Goal: Obtain resource: Obtain resource

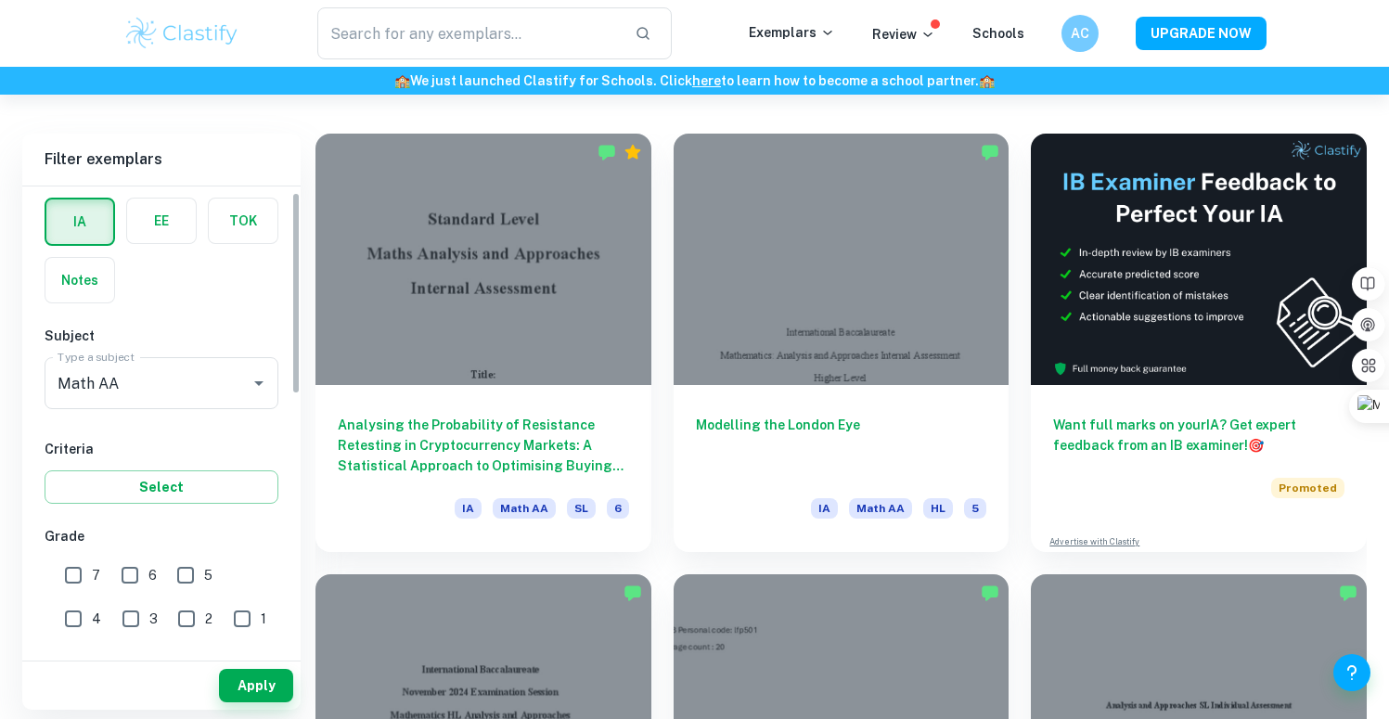
scroll to position [88, 0]
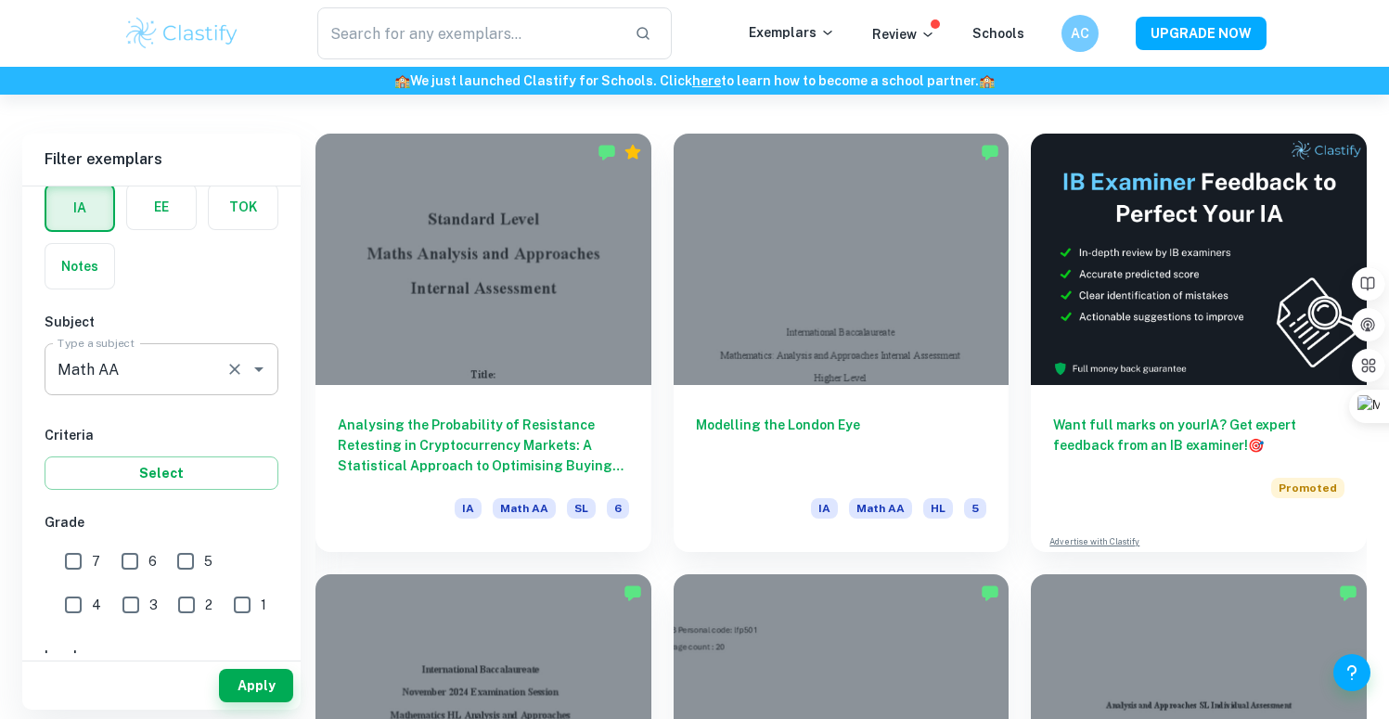
click at [173, 370] on input "Math AA" at bounding box center [135, 369] width 165 height 35
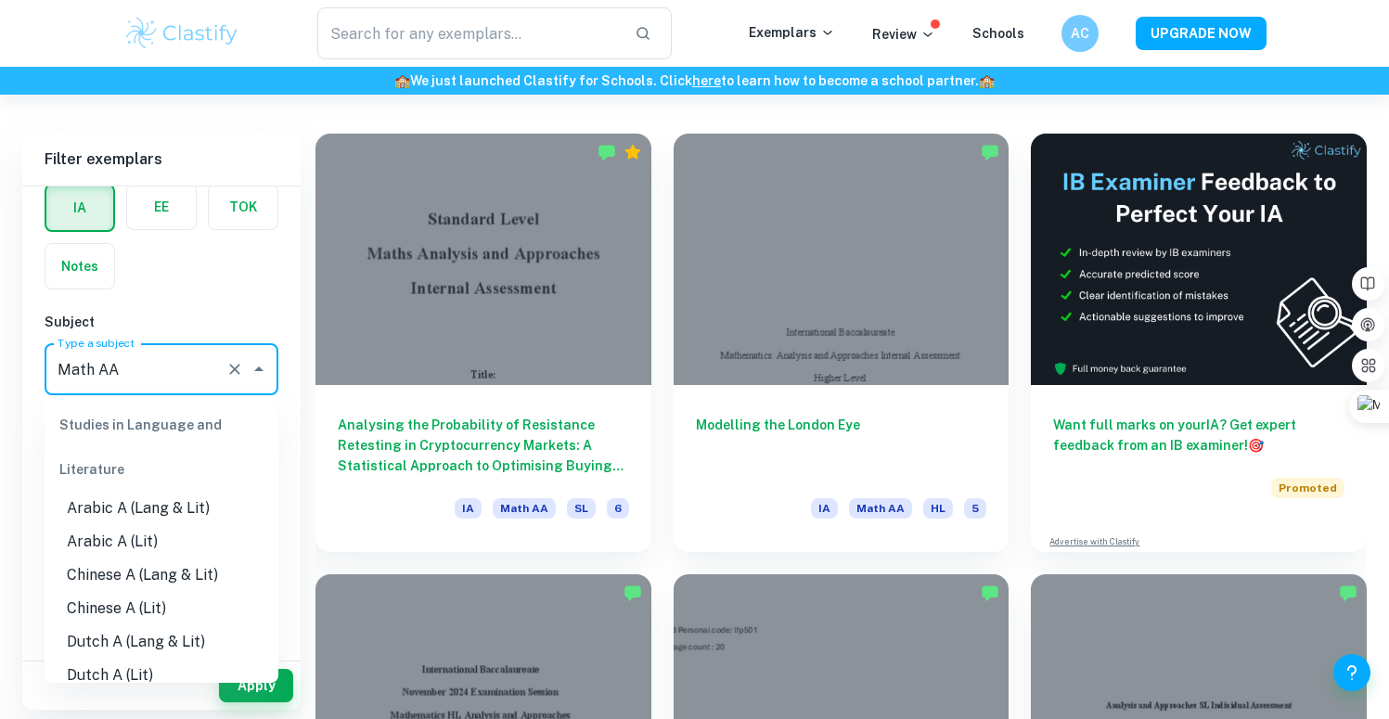
scroll to position [2370, 0]
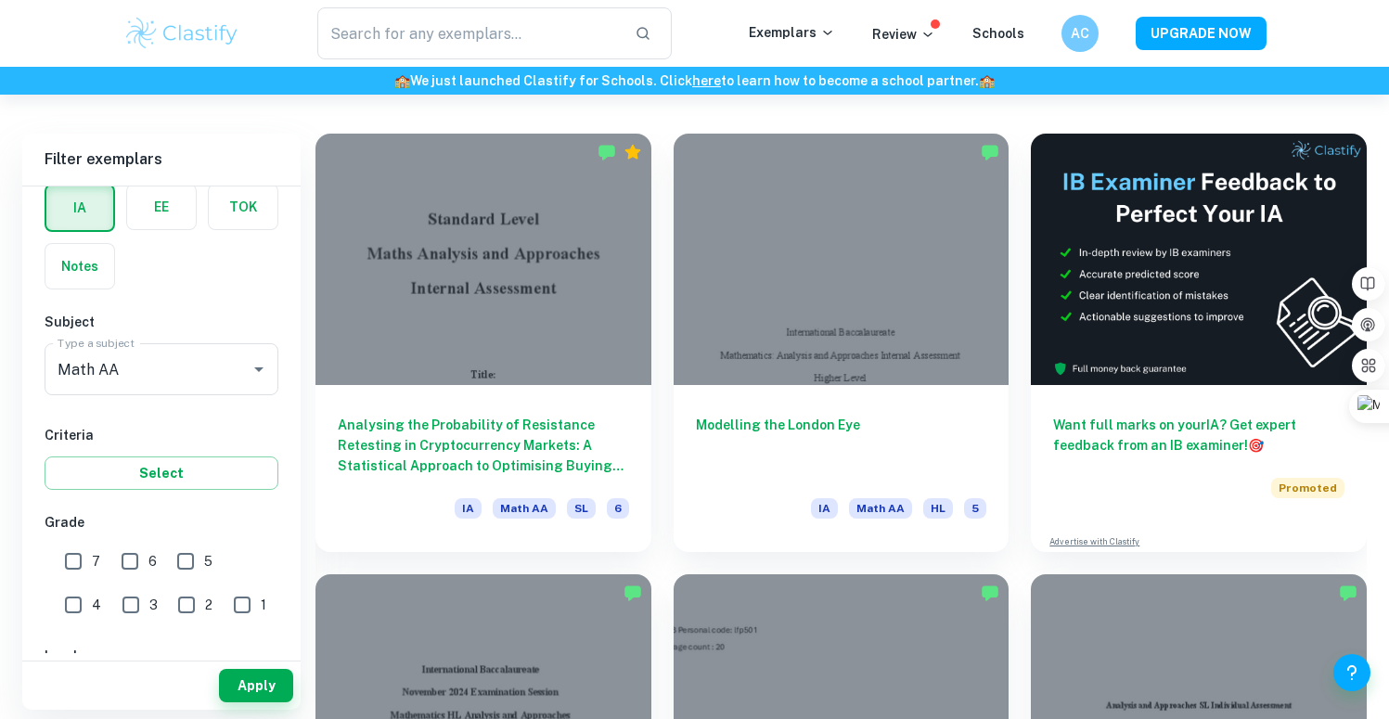
click at [203, 333] on div "Subject Type a subject Math AA Type a subject" at bounding box center [162, 357] width 234 height 91
click at [204, 381] on input "Math AA" at bounding box center [135, 369] width 165 height 35
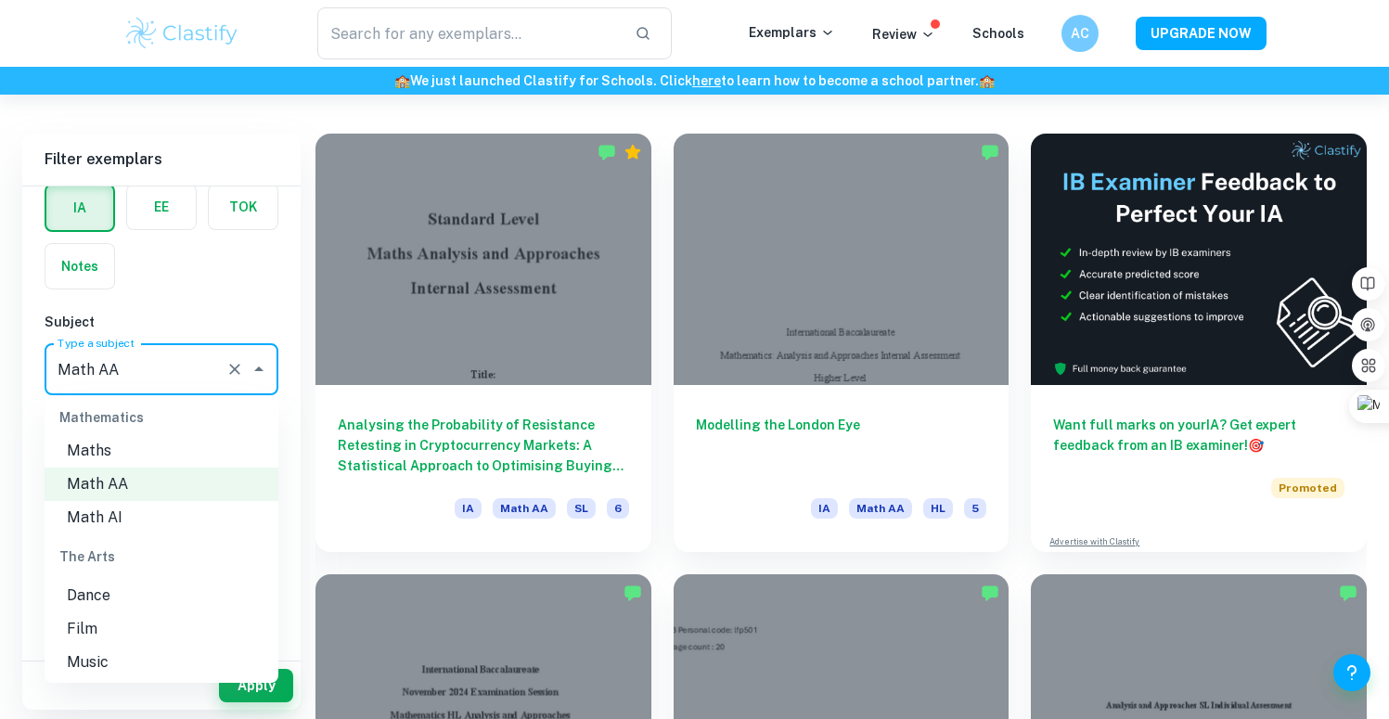
scroll to position [2585, 0]
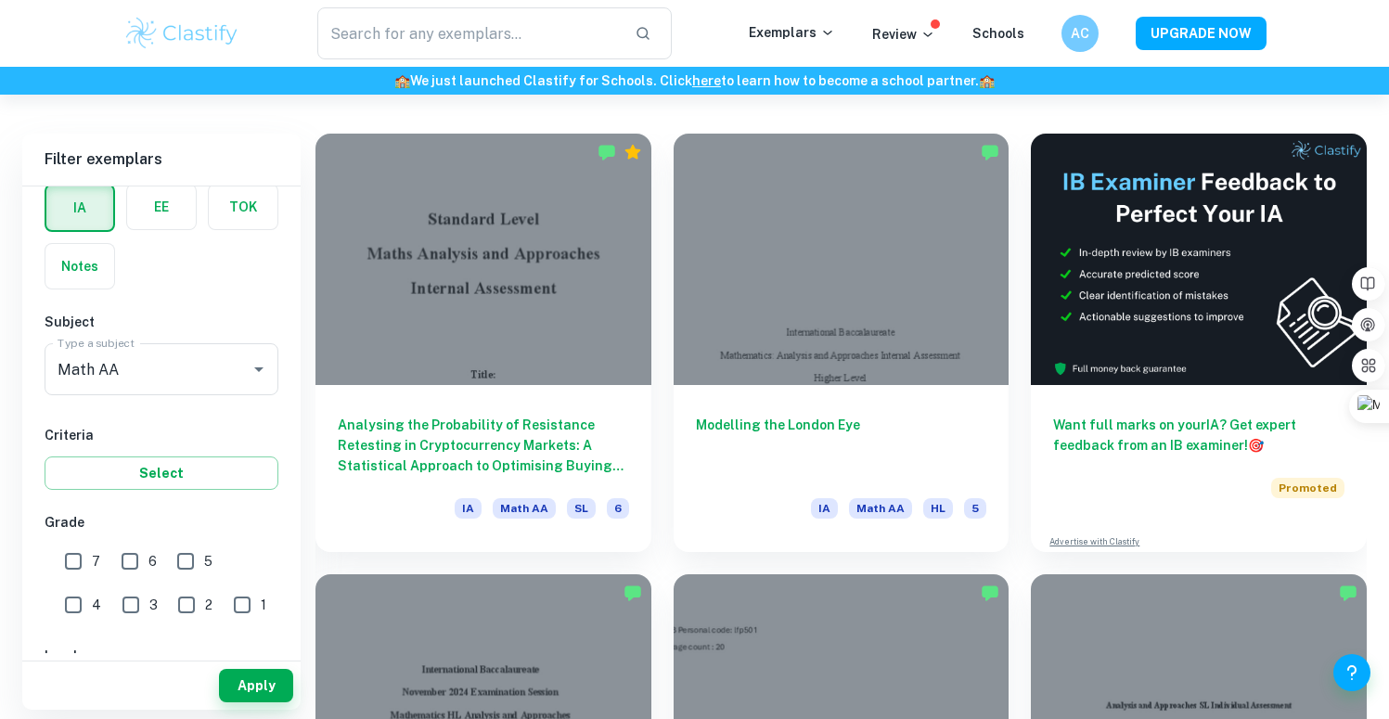
click at [188, 329] on h6 "Subject" at bounding box center [162, 322] width 234 height 20
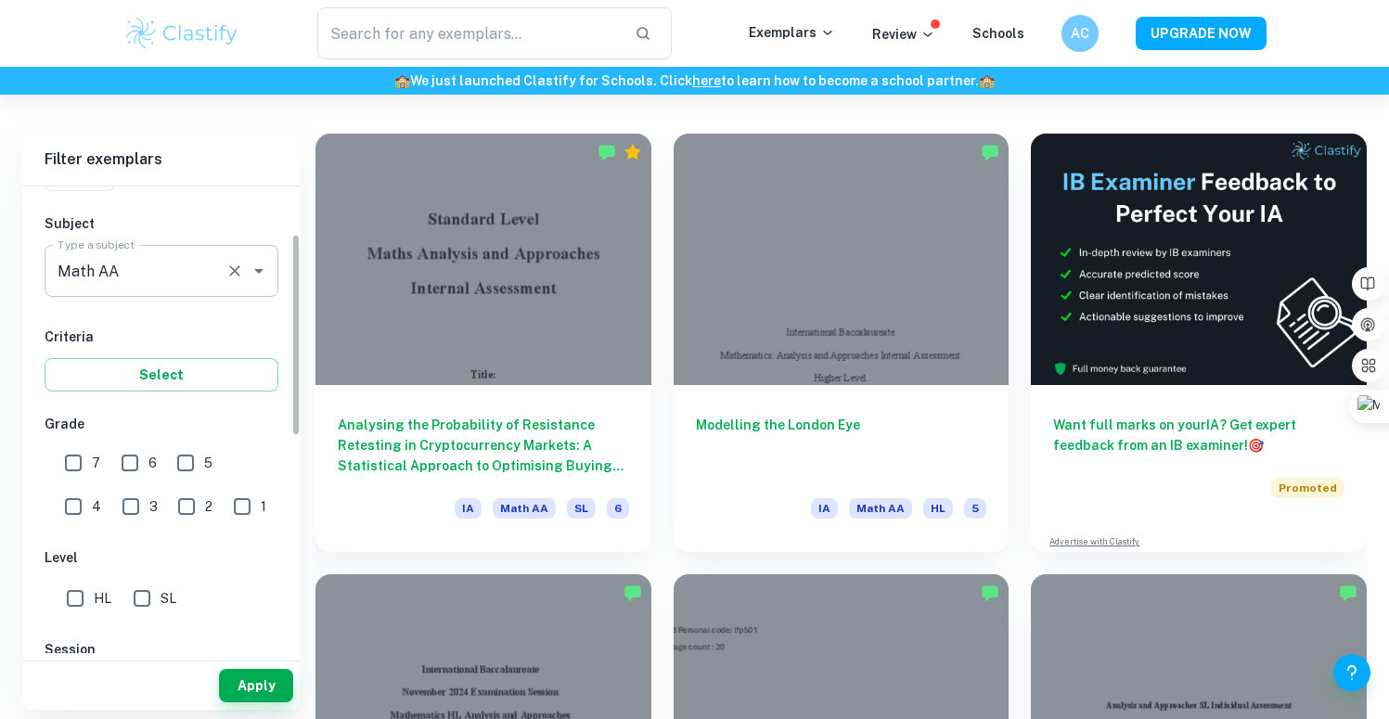
scroll to position [269, 0]
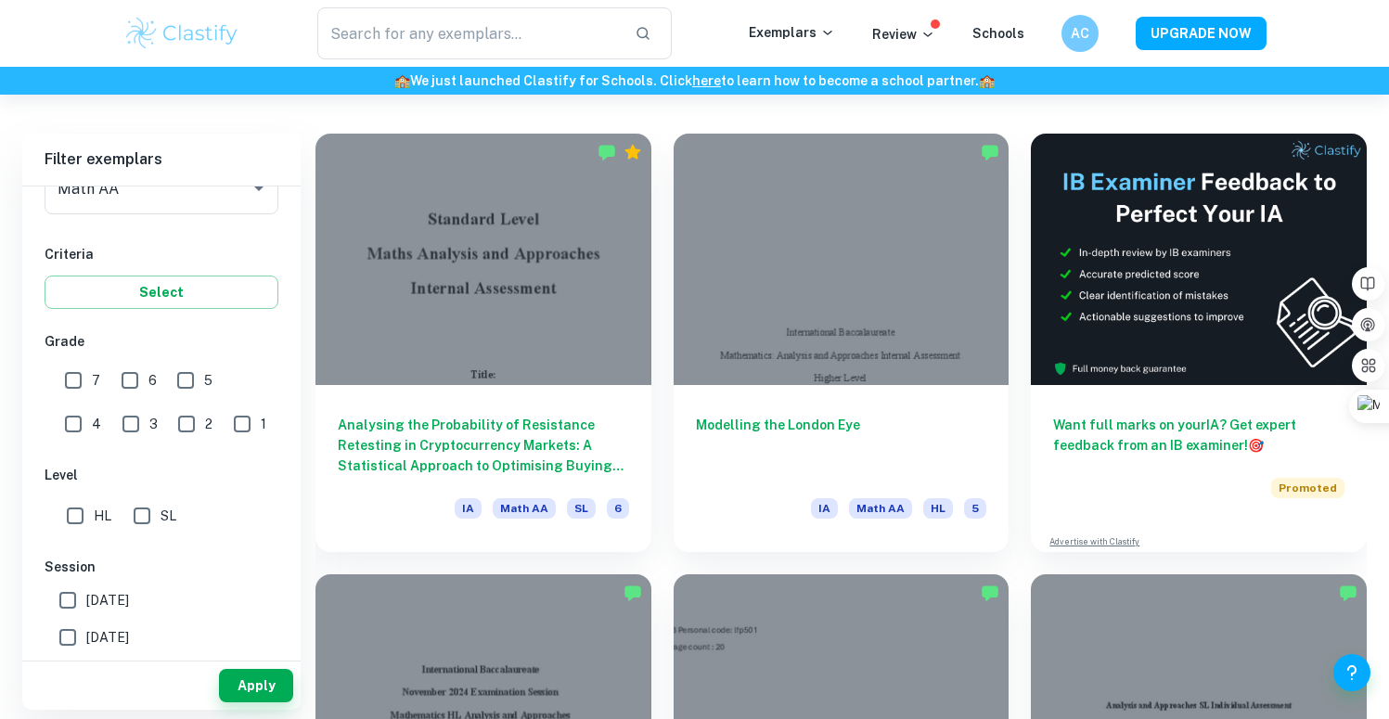
click at [82, 385] on input "7" at bounding box center [73, 380] width 37 height 37
checkbox input "true"
click at [75, 512] on input "HL" at bounding box center [75, 515] width 37 height 37
checkbox input "true"
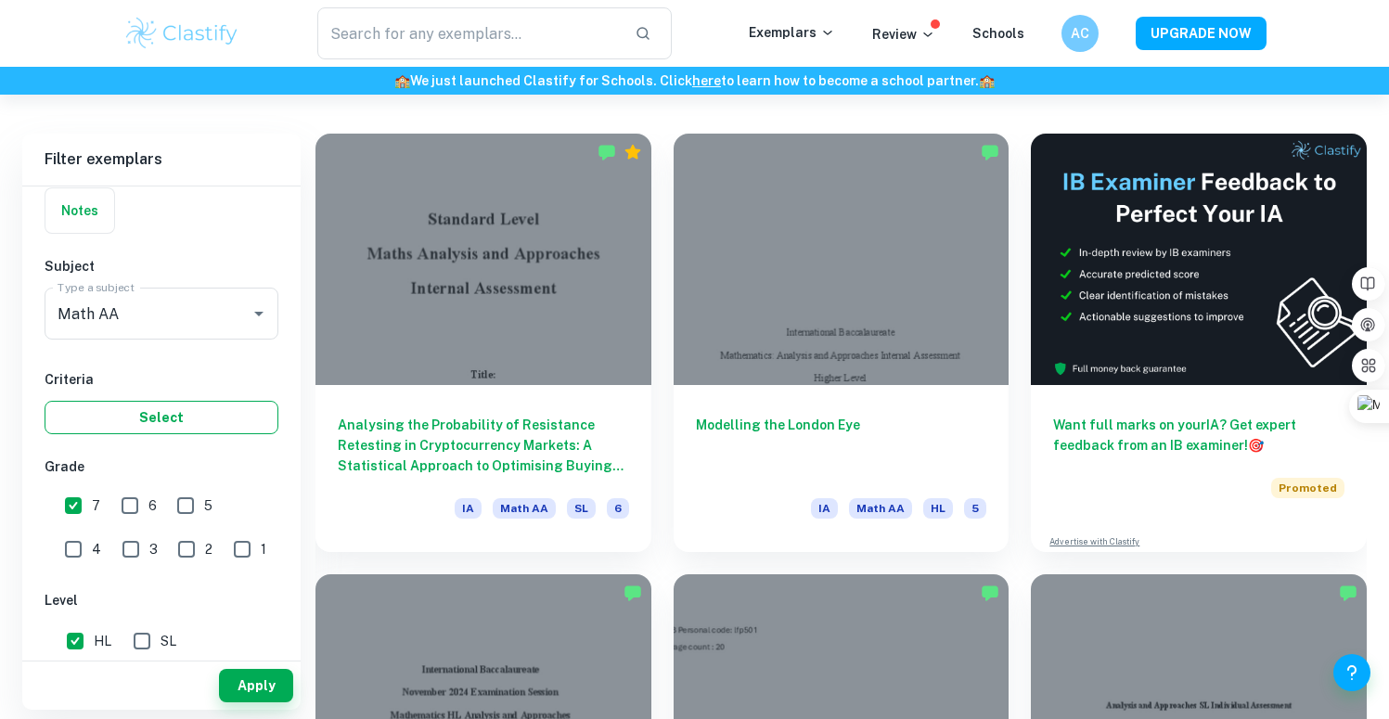
scroll to position [606, 0]
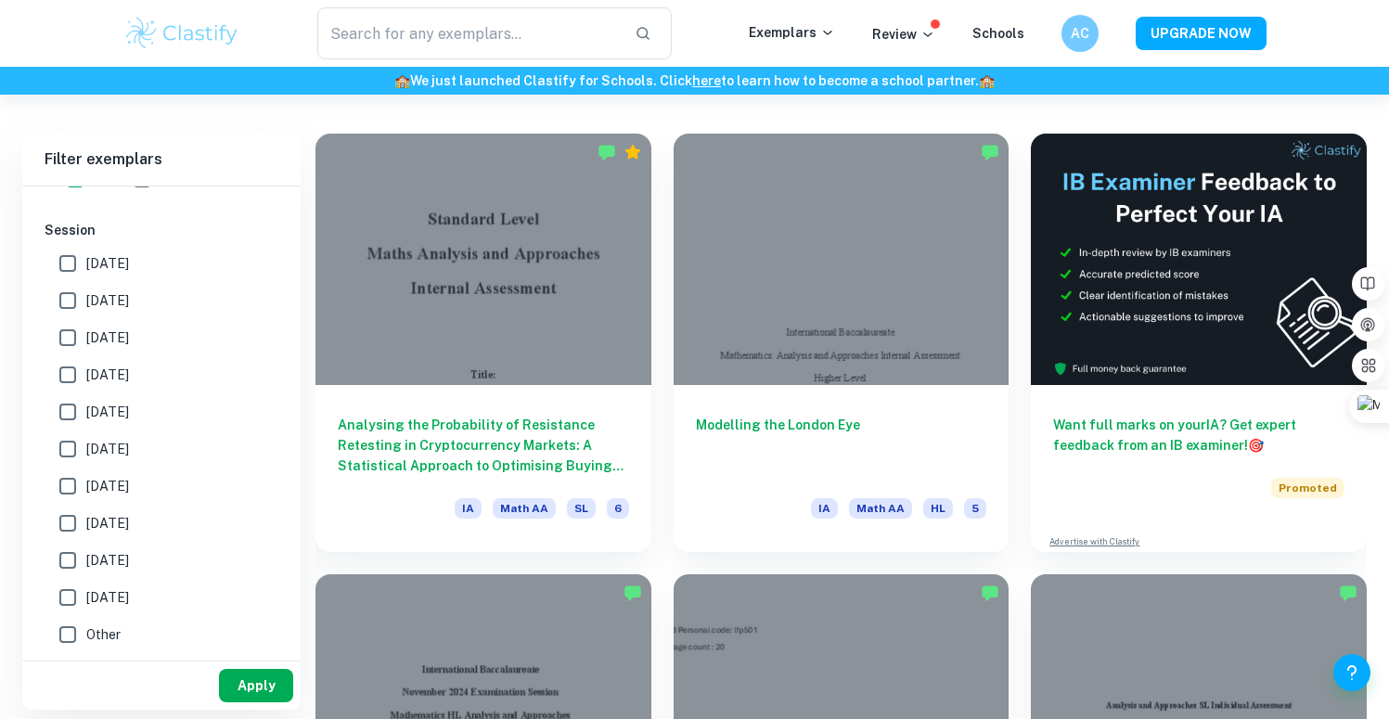
click at [263, 682] on button "Apply" at bounding box center [256, 685] width 74 height 33
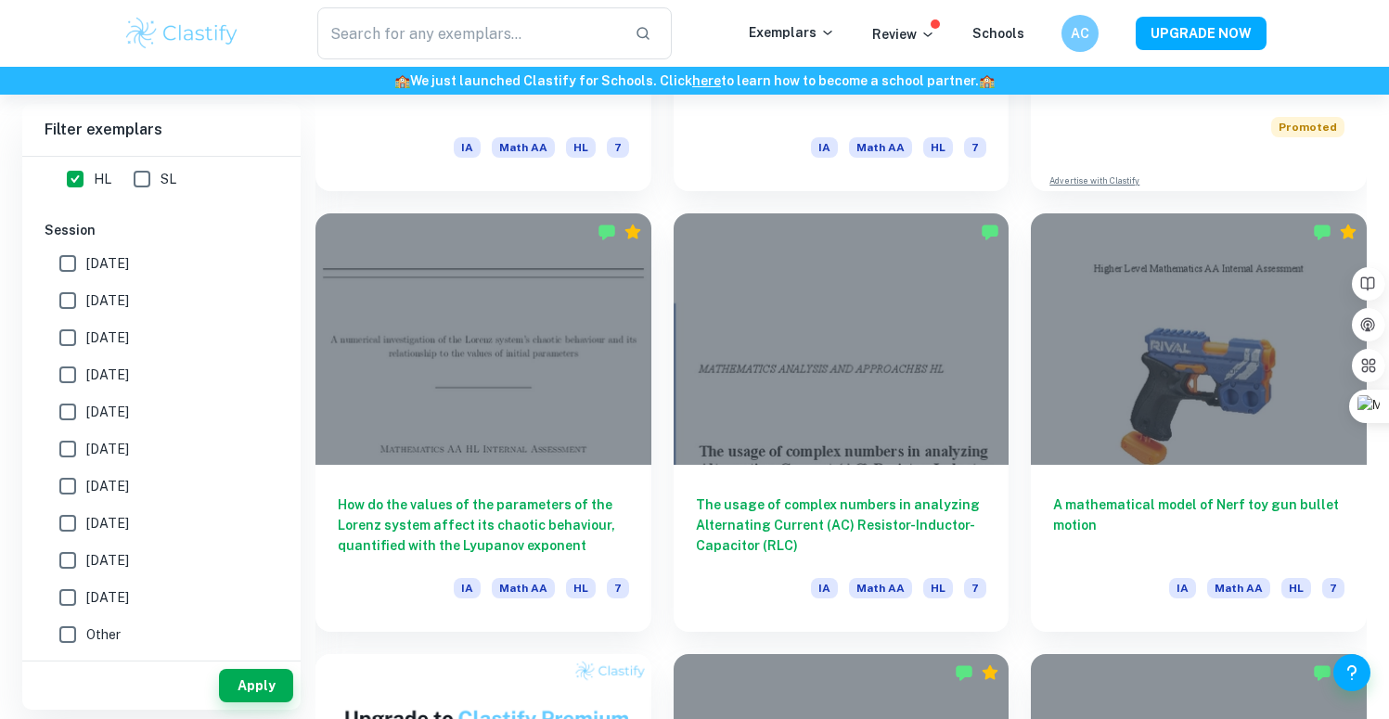
scroll to position [982, 0]
